Goal: Contribute content

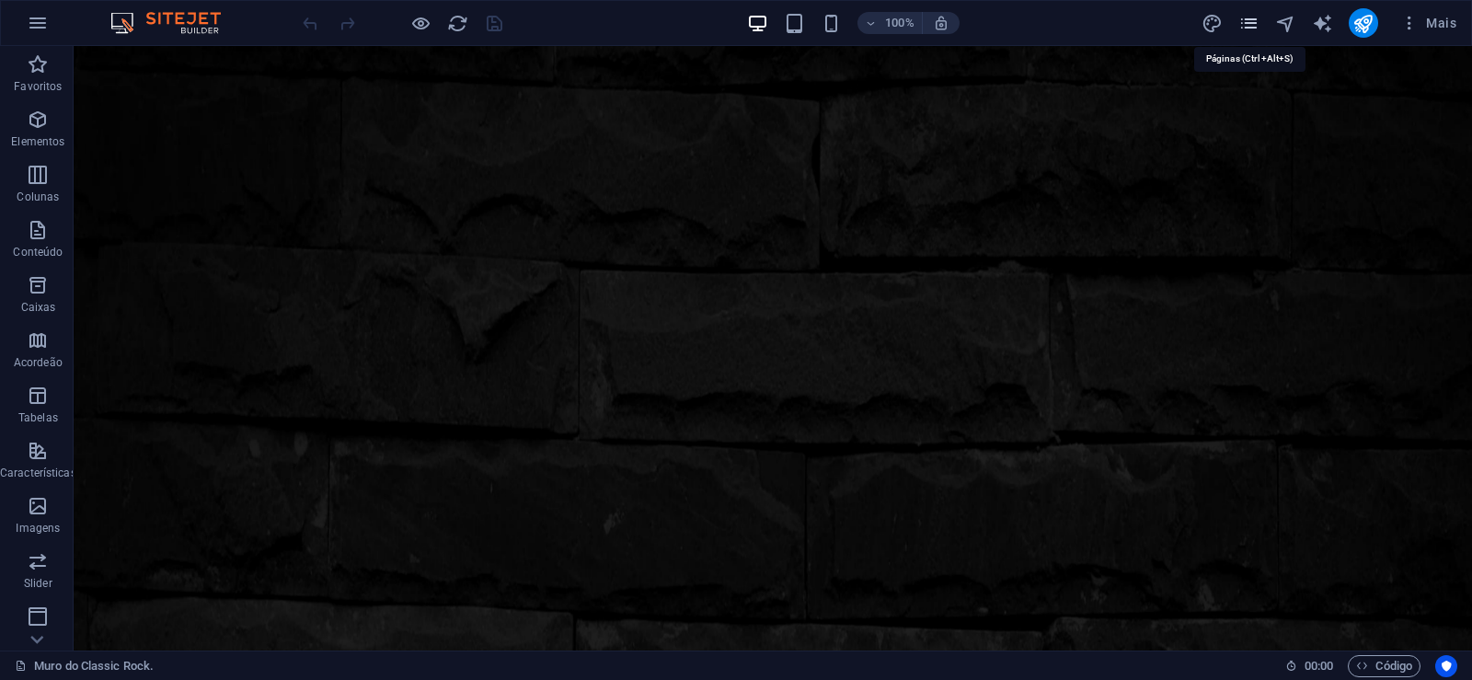
click at [1256, 16] on icon "pages" at bounding box center [1248, 23] width 21 height 21
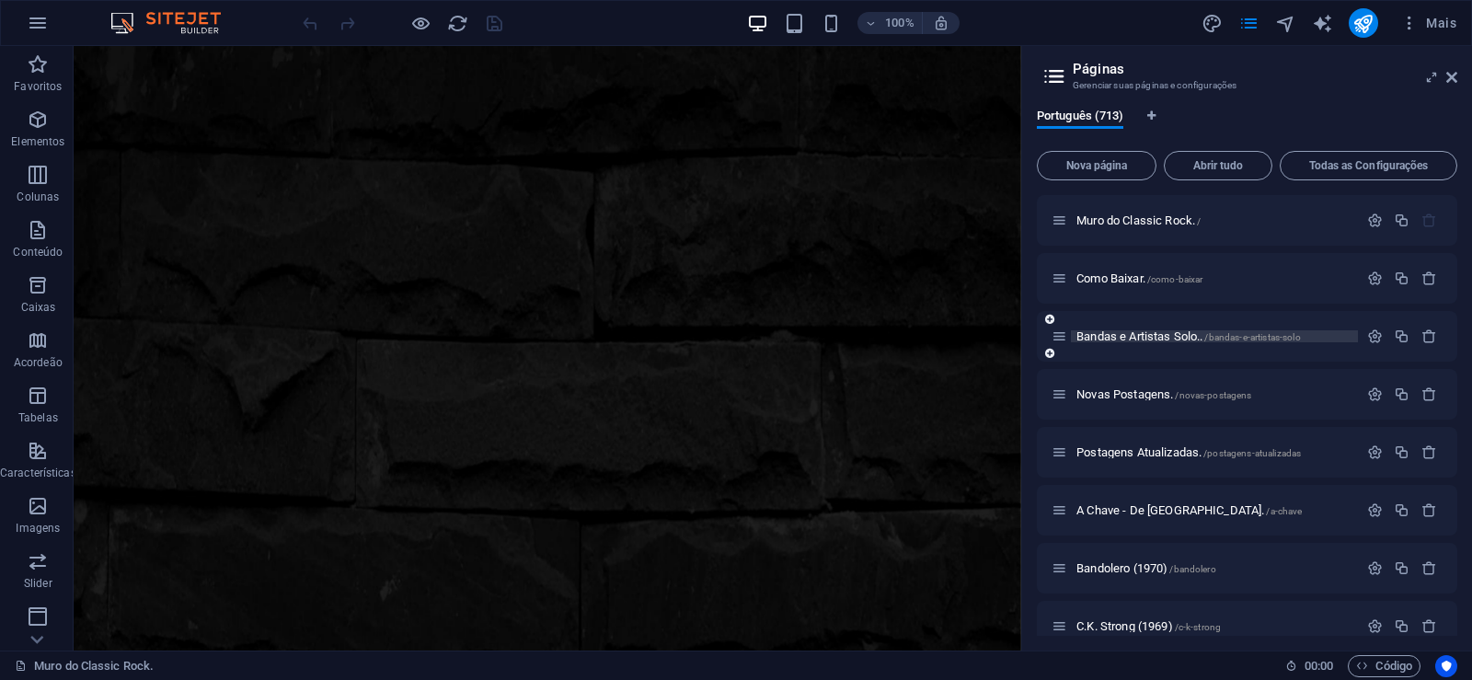
click at [1150, 334] on span "Bandas e Artistas Solo.. /bandas-e-artistas-solo" at bounding box center [1188, 336] width 224 height 14
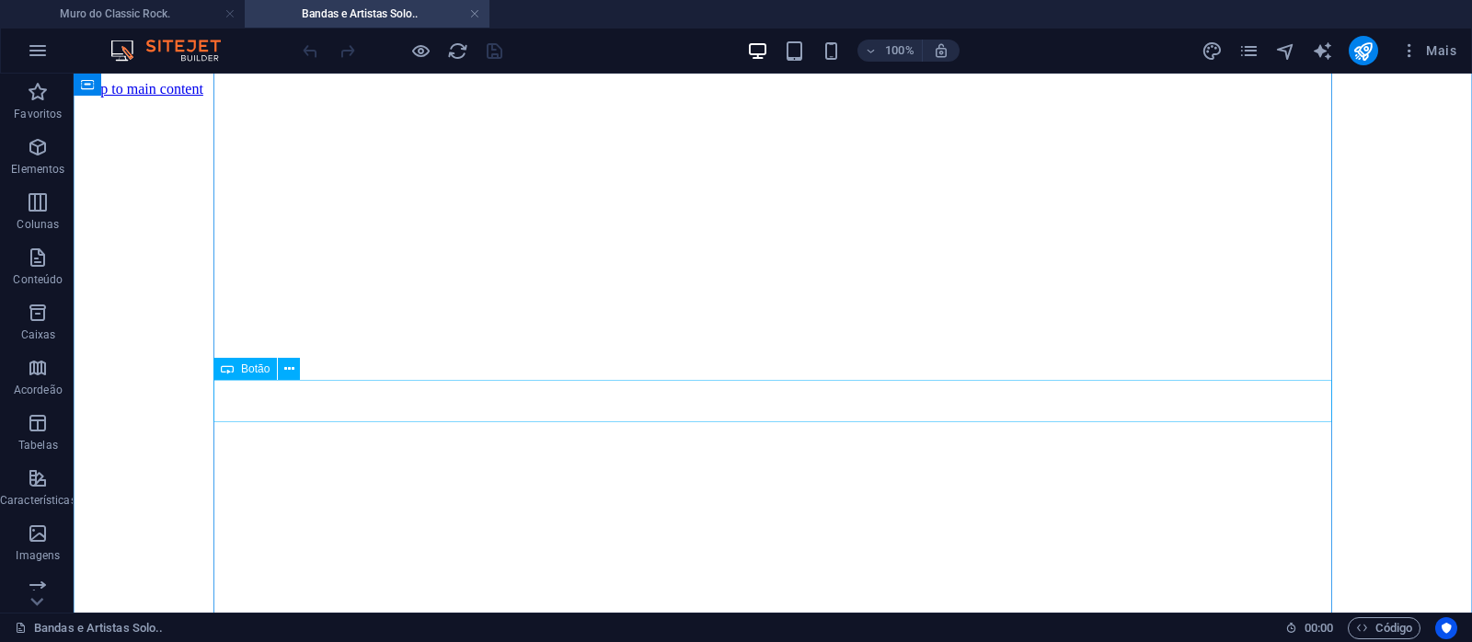
scroll to position [10217, 0]
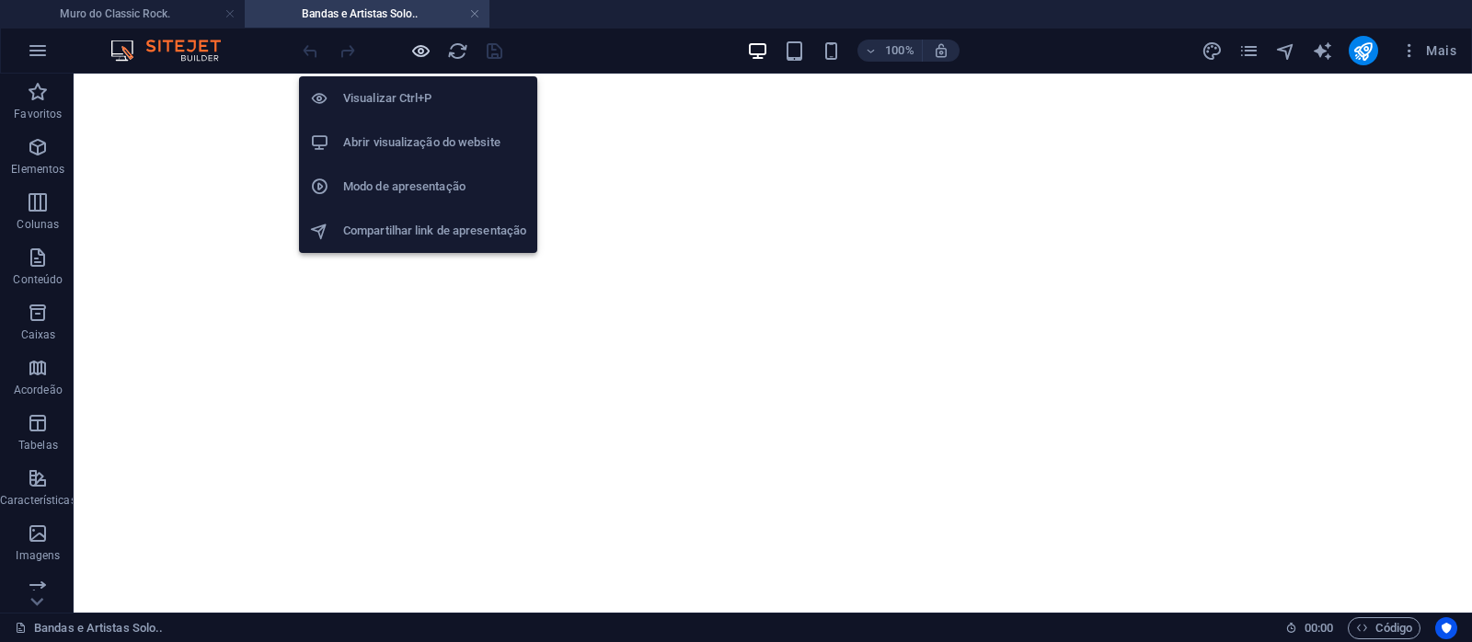
click at [415, 52] on icon "button" at bounding box center [420, 50] width 21 height 21
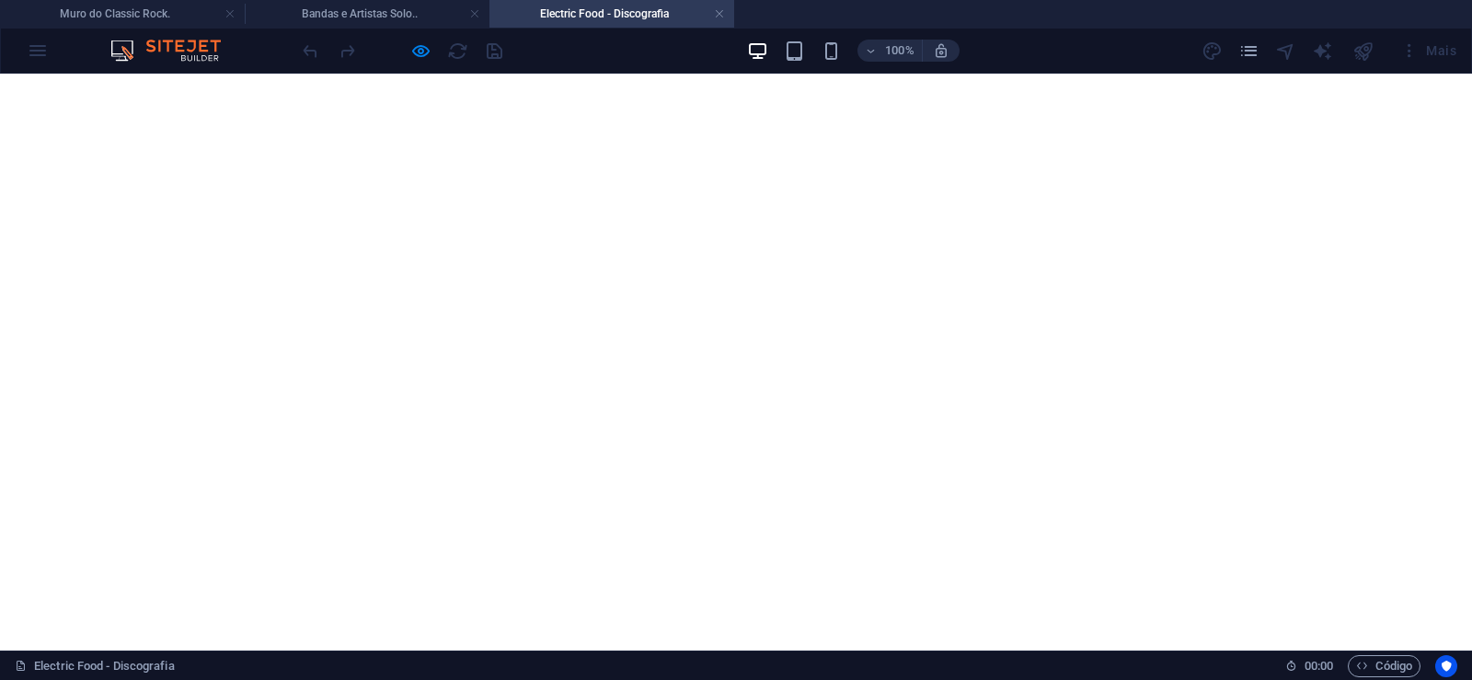
scroll to position [751, 0]
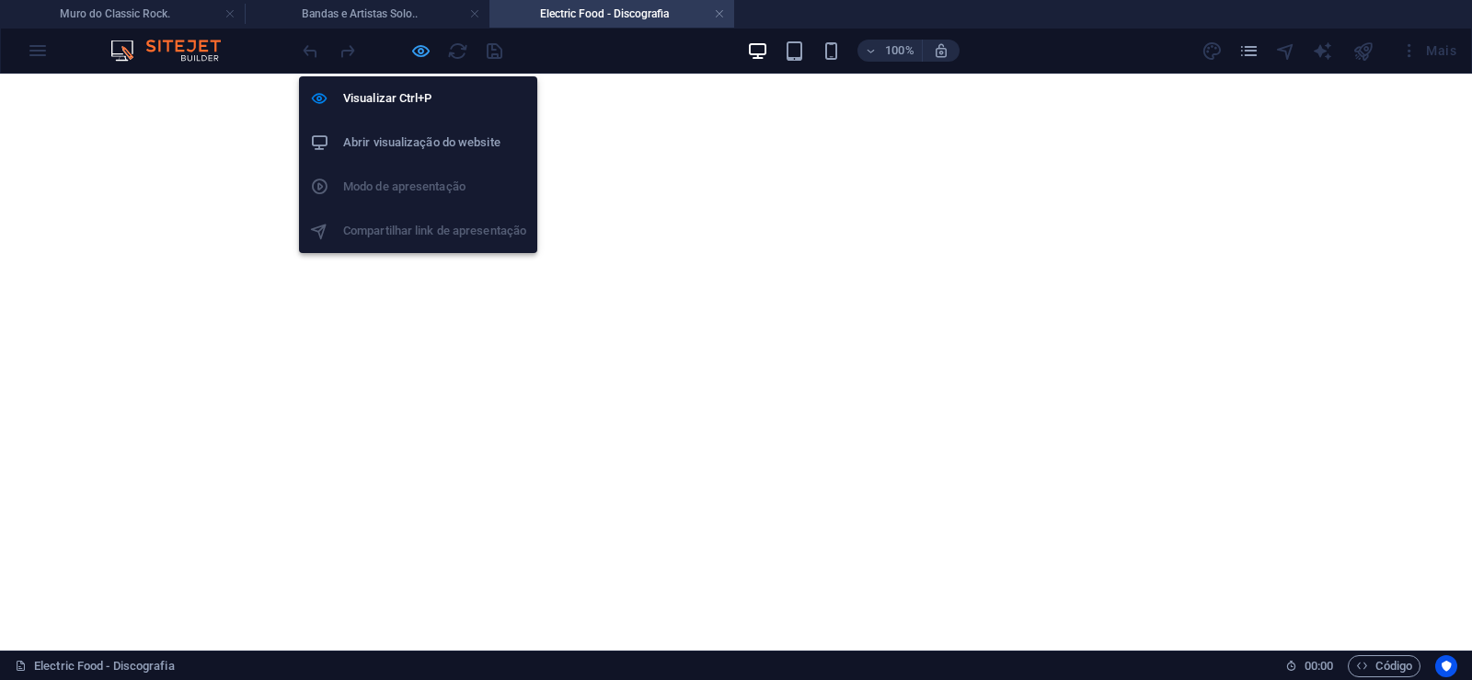
click at [413, 47] on icon "button" at bounding box center [420, 50] width 21 height 21
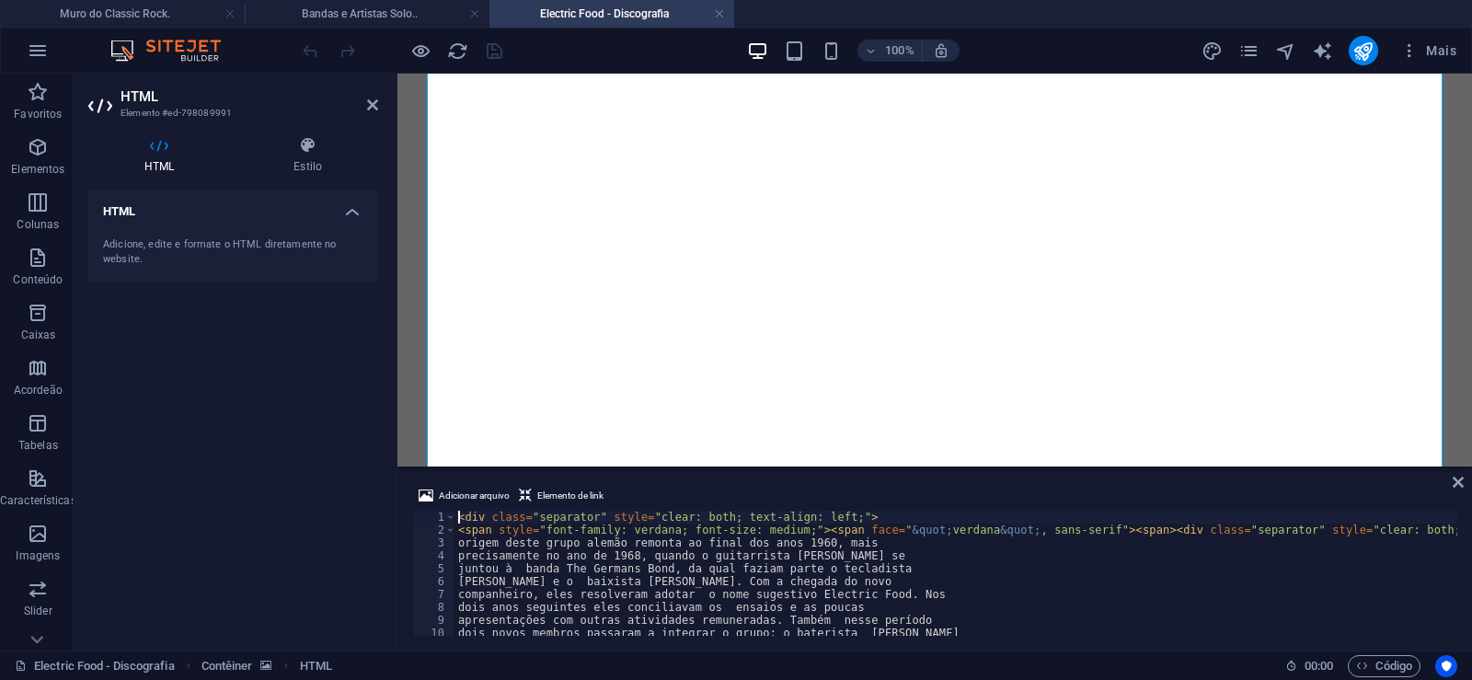
type textarea "juntou à banda The Germans Bond, da qual faziam parte o tecladista"
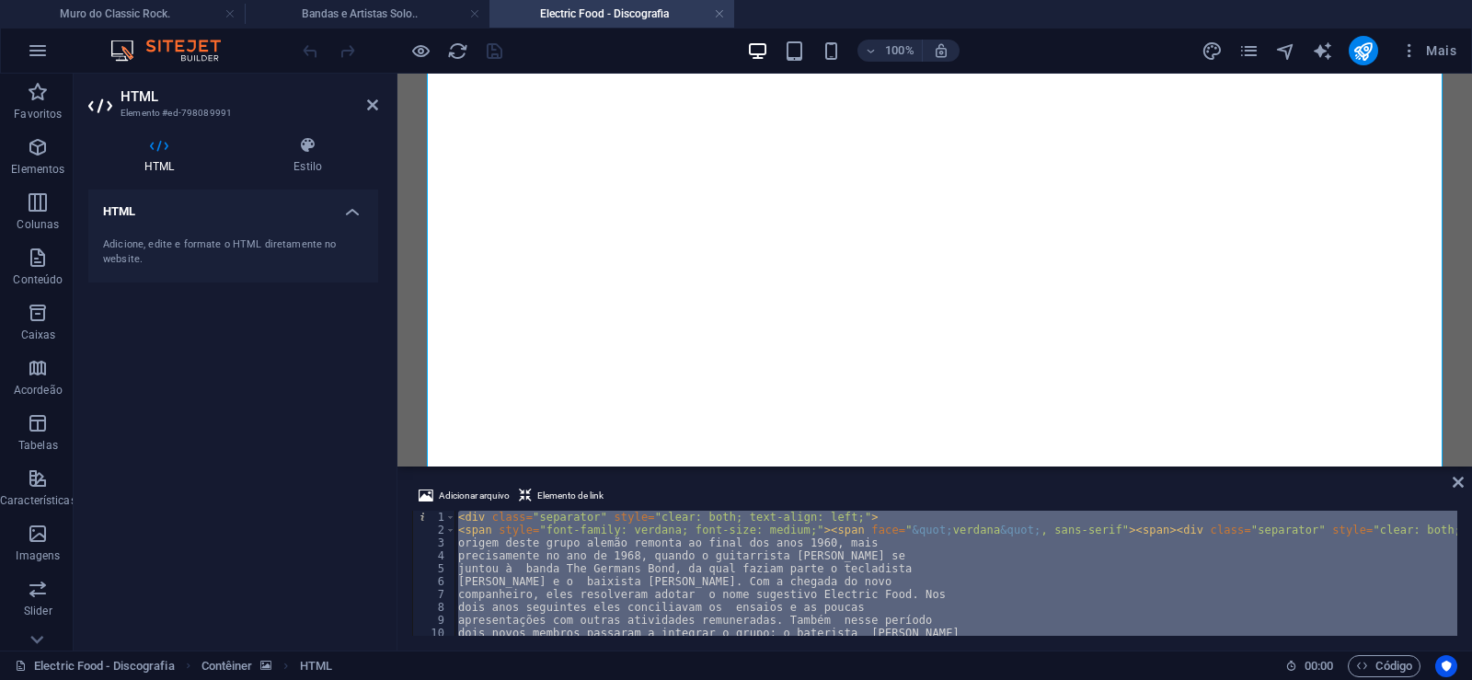
click at [966, 593] on div "< div class = "separator" style = "clear: both; text-align: left;" > < span sty…" at bounding box center [955, 572] width 1003 height 125
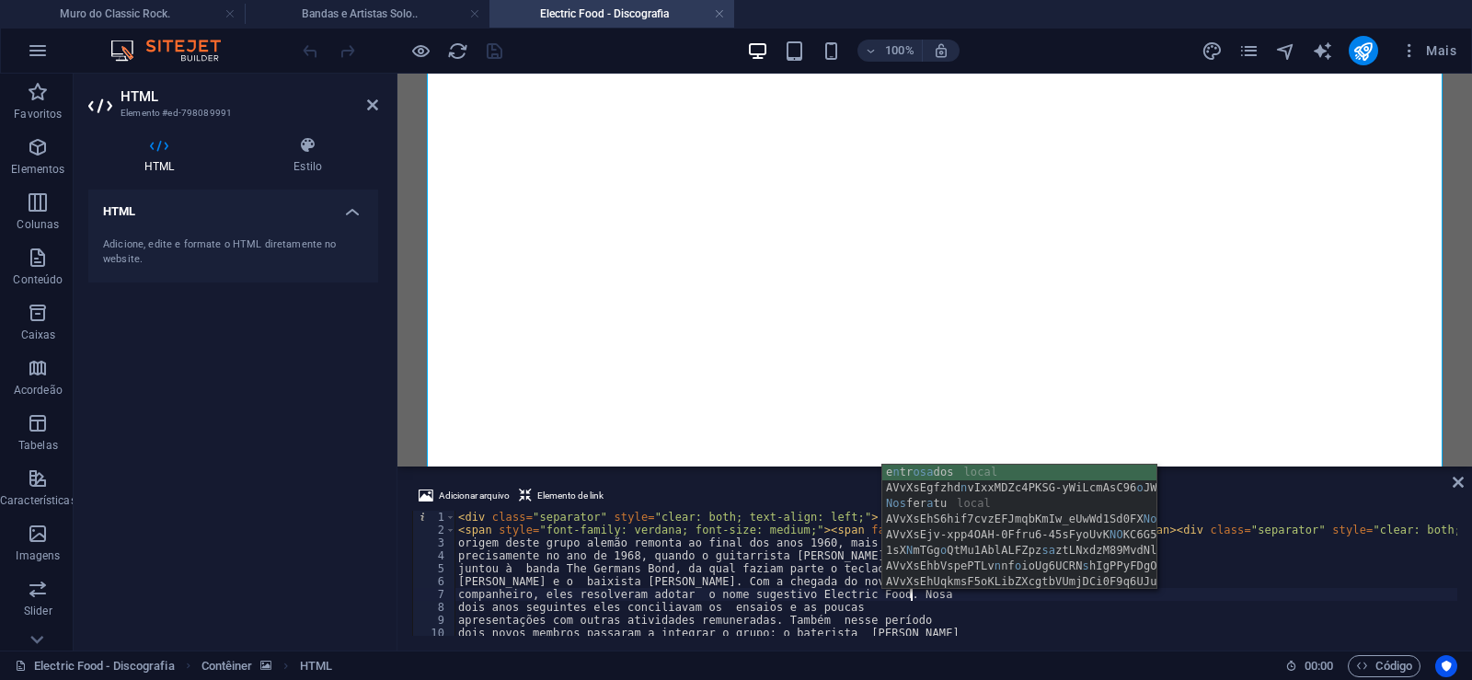
scroll to position [0, 36]
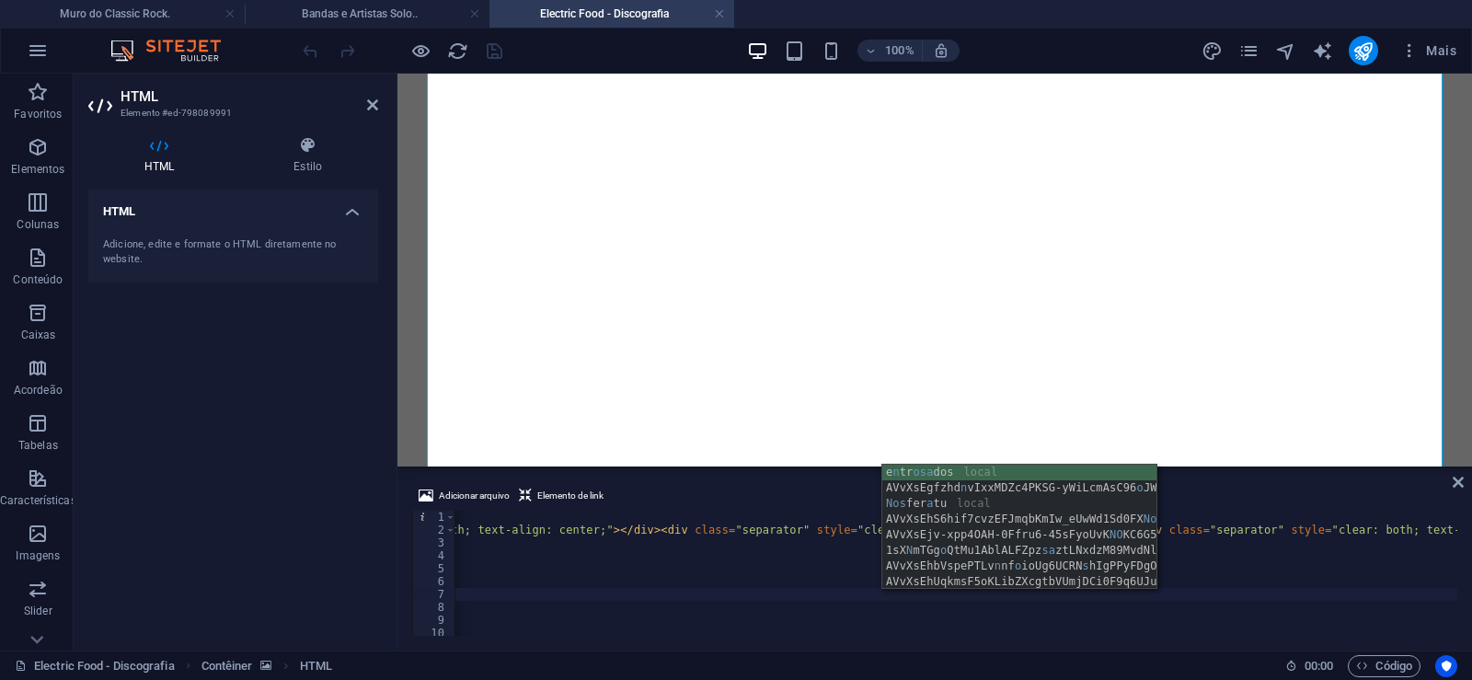
type textarea "precisamente no ano de 1968, quando o guitarrista [PERSON_NAME] se"
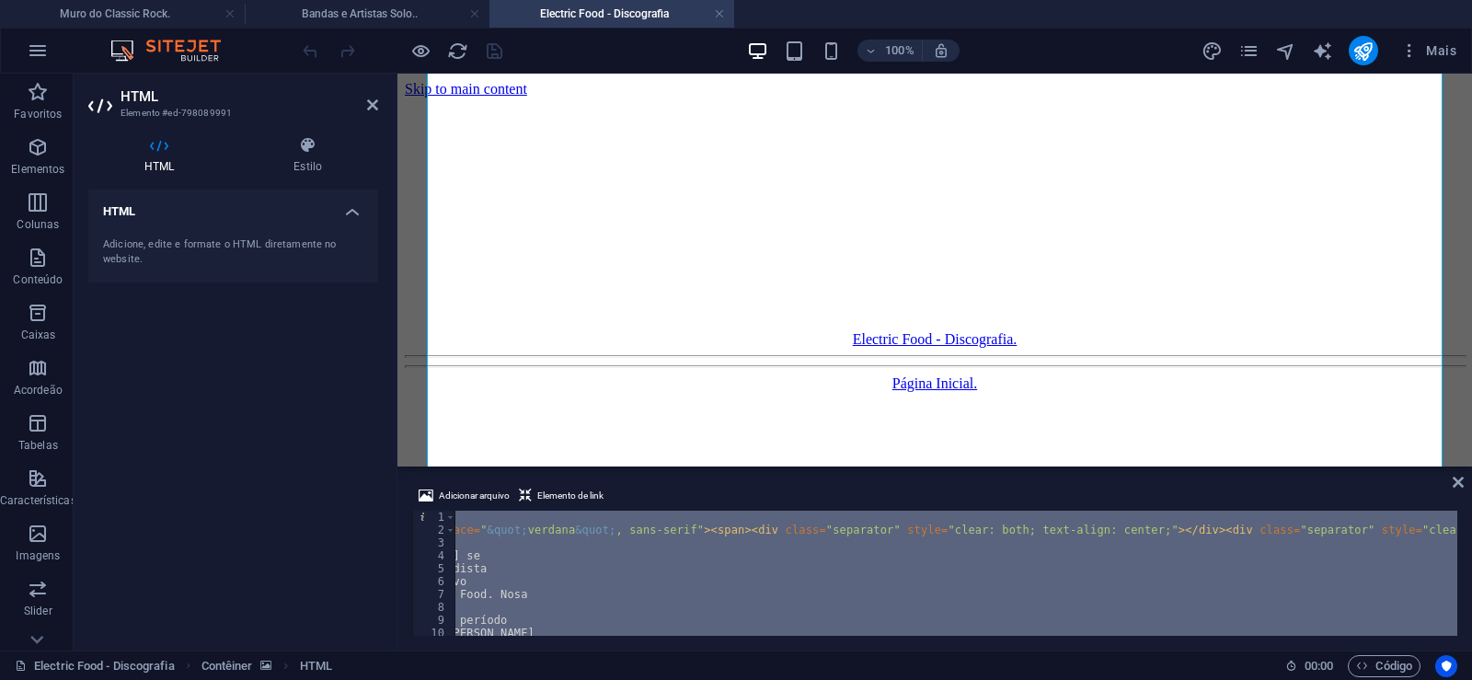
scroll to position [0, 0]
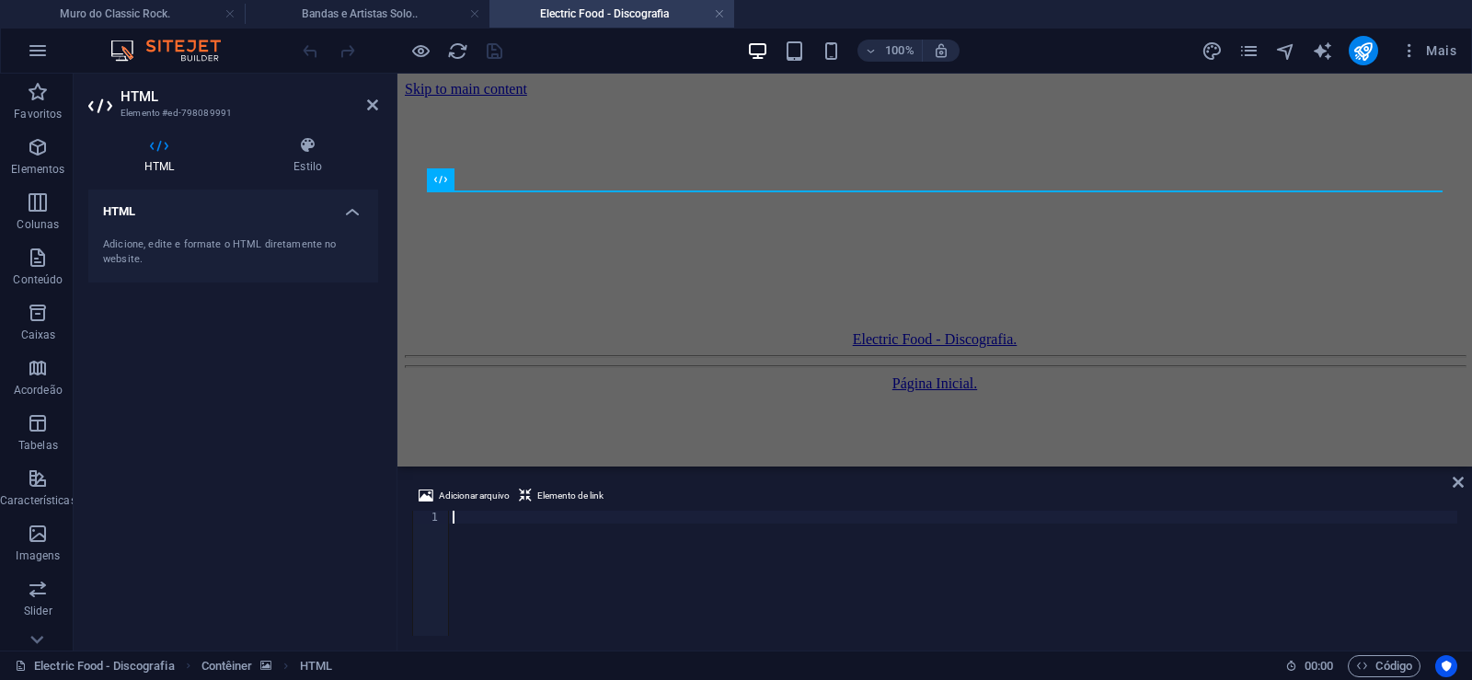
click at [708, 560] on div at bounding box center [953, 585] width 1008 height 151
paste textarea
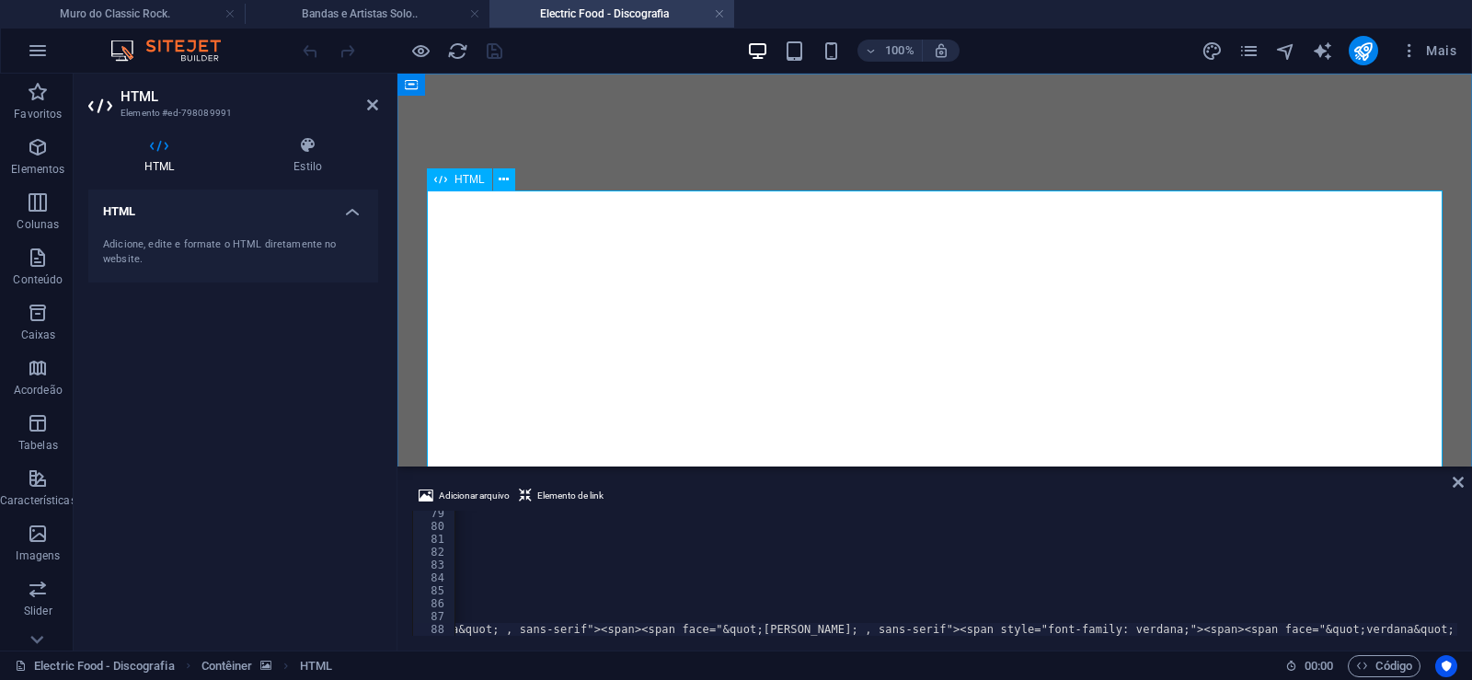
scroll to position [281, 0]
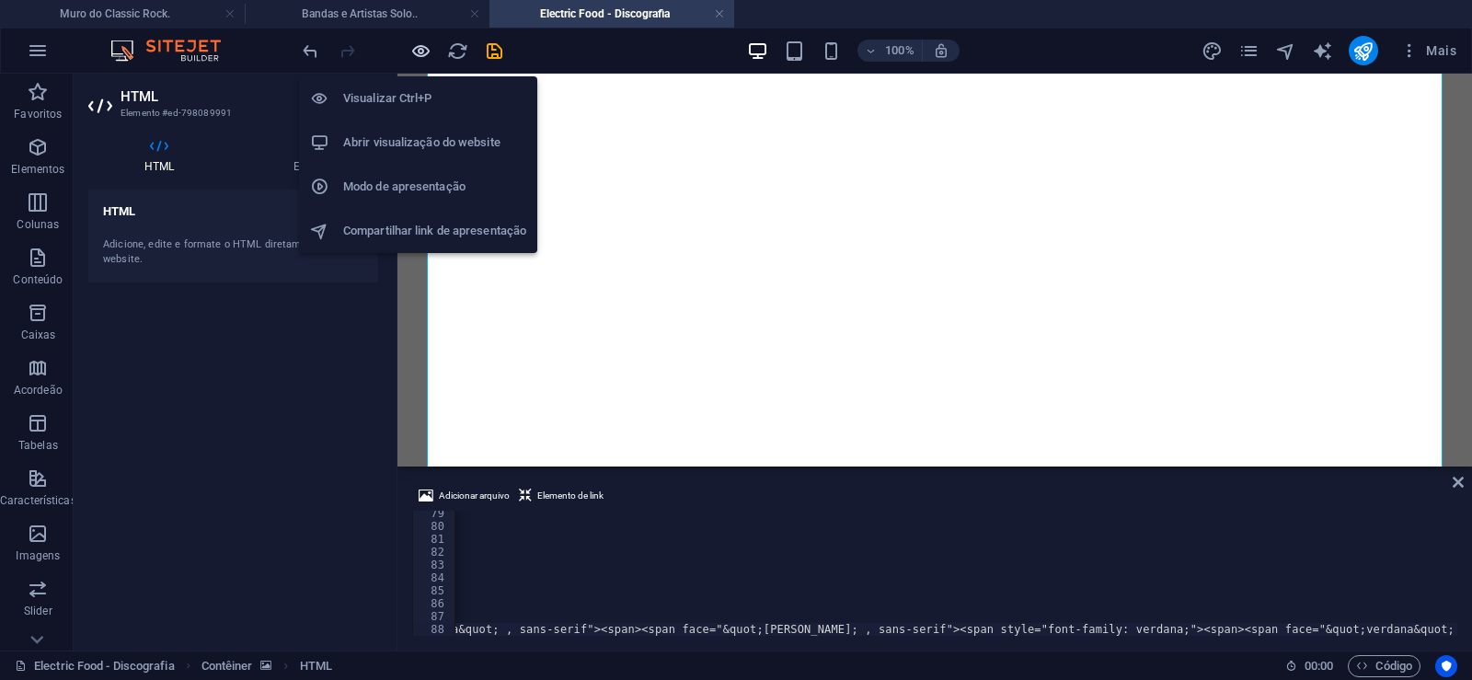
click at [417, 53] on icon "button" at bounding box center [420, 50] width 21 height 21
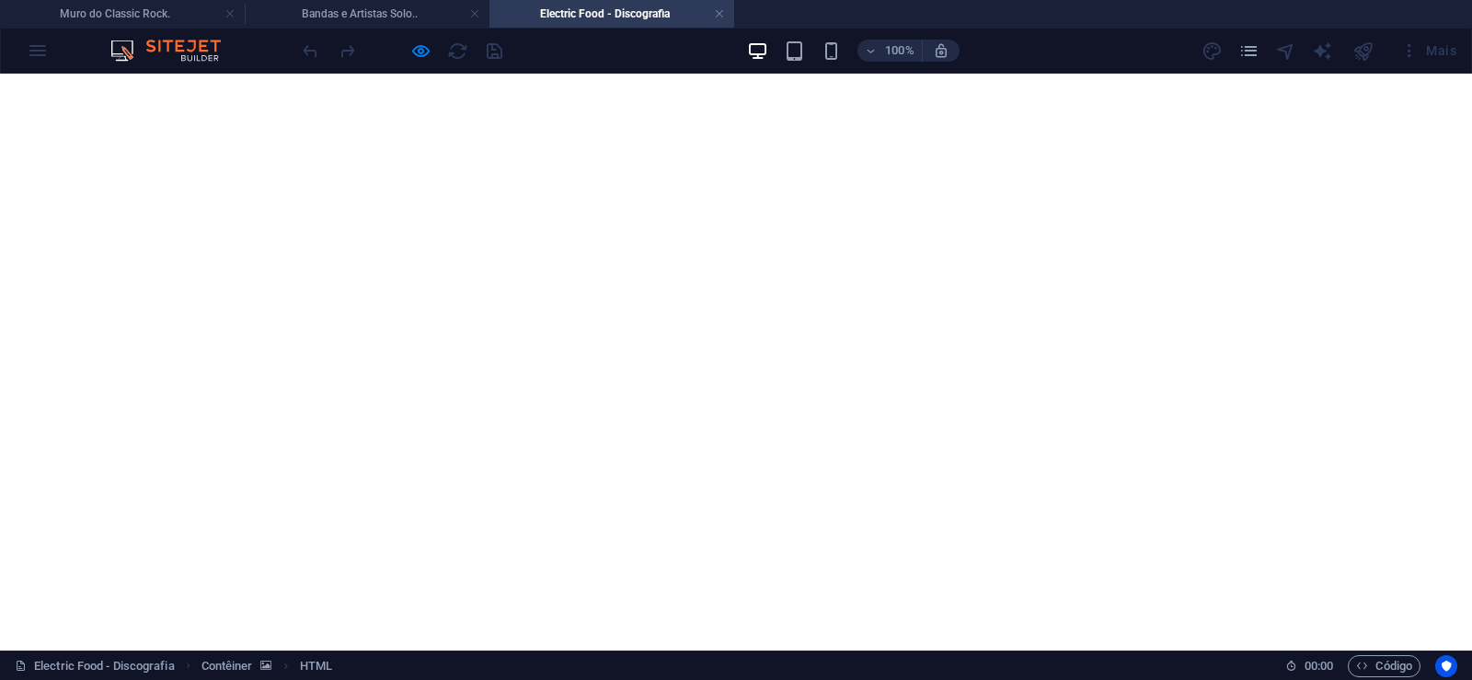
scroll to position [2901, 0]
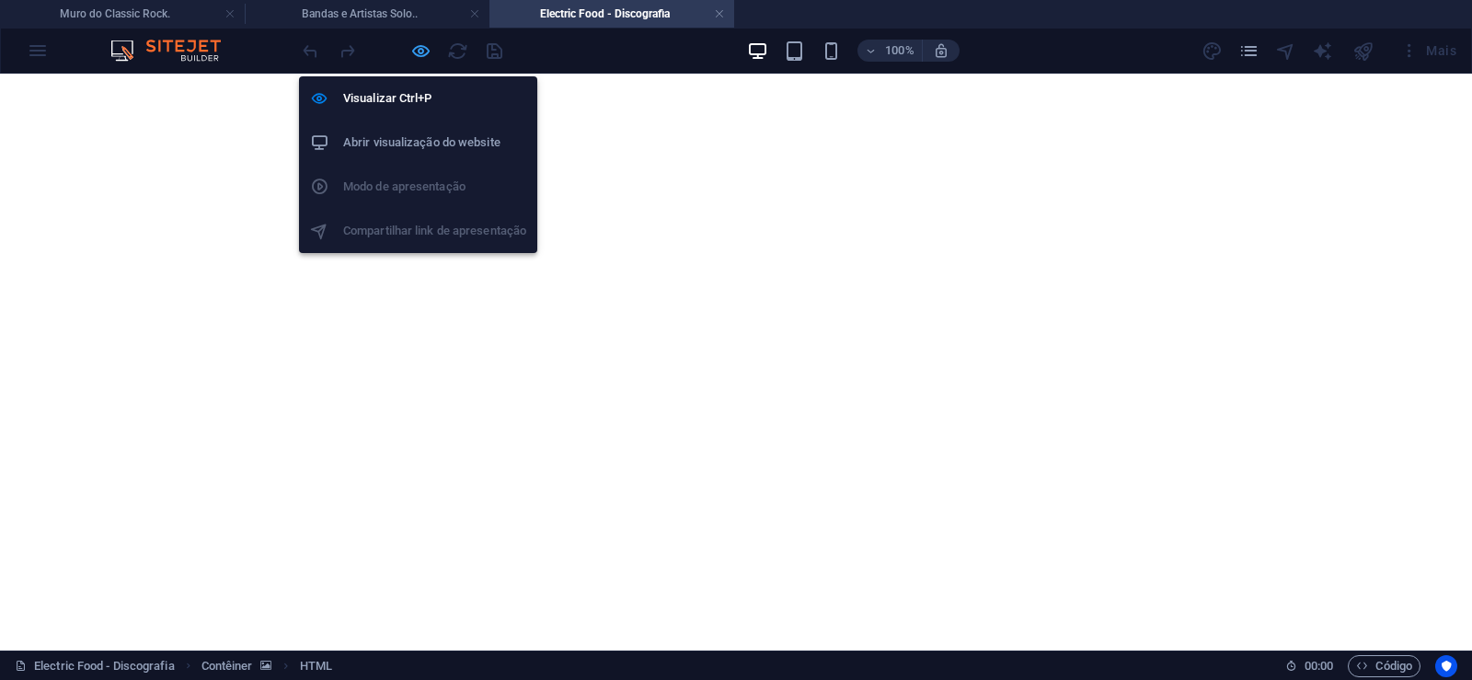
click at [415, 50] on icon "button" at bounding box center [420, 50] width 21 height 21
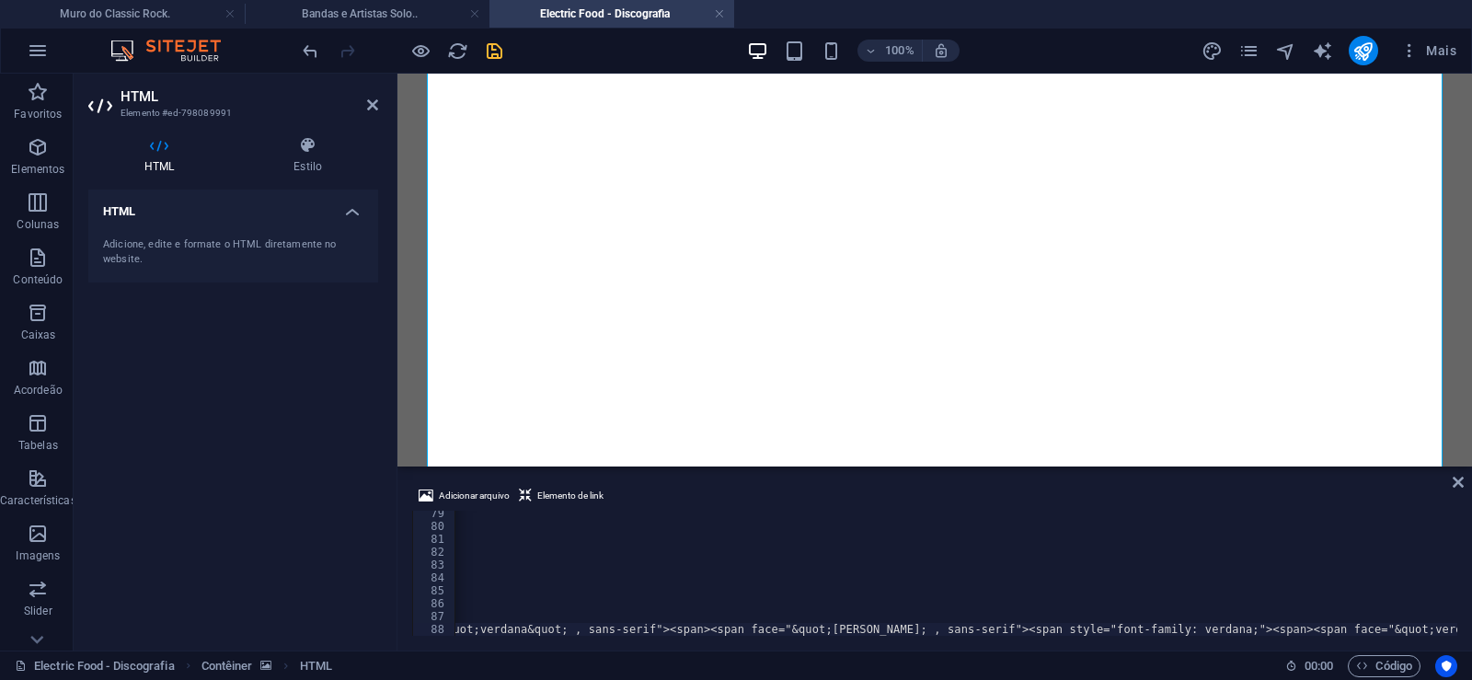
scroll to position [0, 61058]
click at [499, 54] on icon "save" at bounding box center [494, 50] width 21 height 21
drag, startPoint x: 722, startPoint y: 12, endPoint x: 536, endPoint y: 544, distance: 563.2
click at [722, 12] on link at bounding box center [719, 14] width 11 height 17
